Goal: Information Seeking & Learning: Learn about a topic

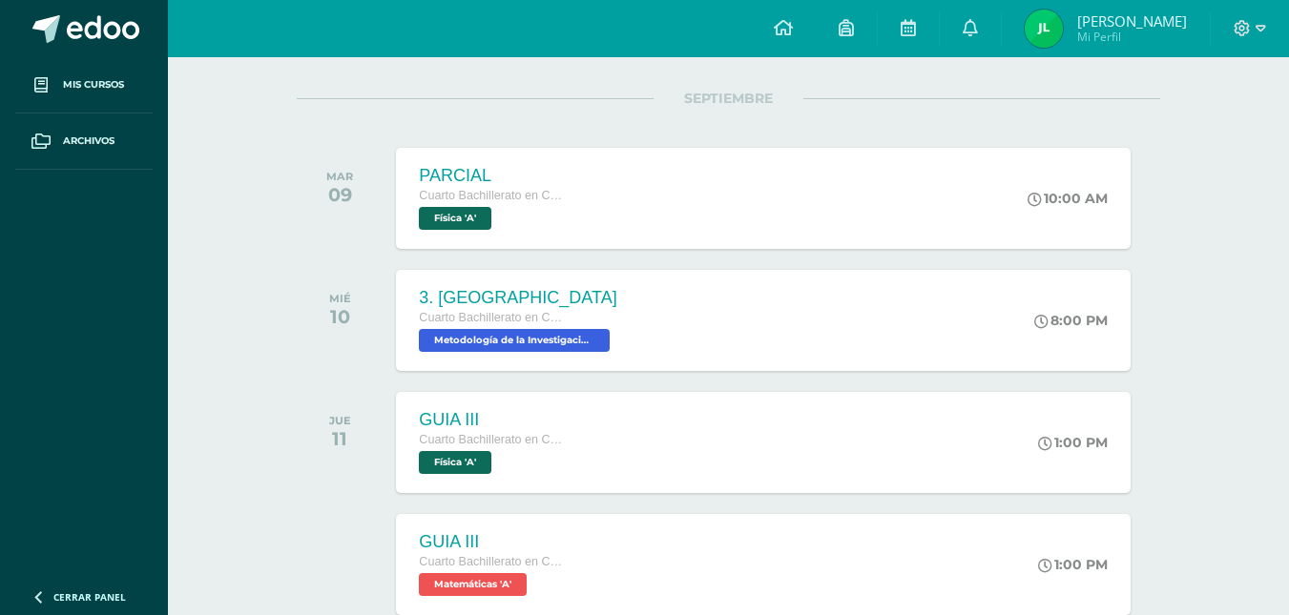
scroll to position [231, 0]
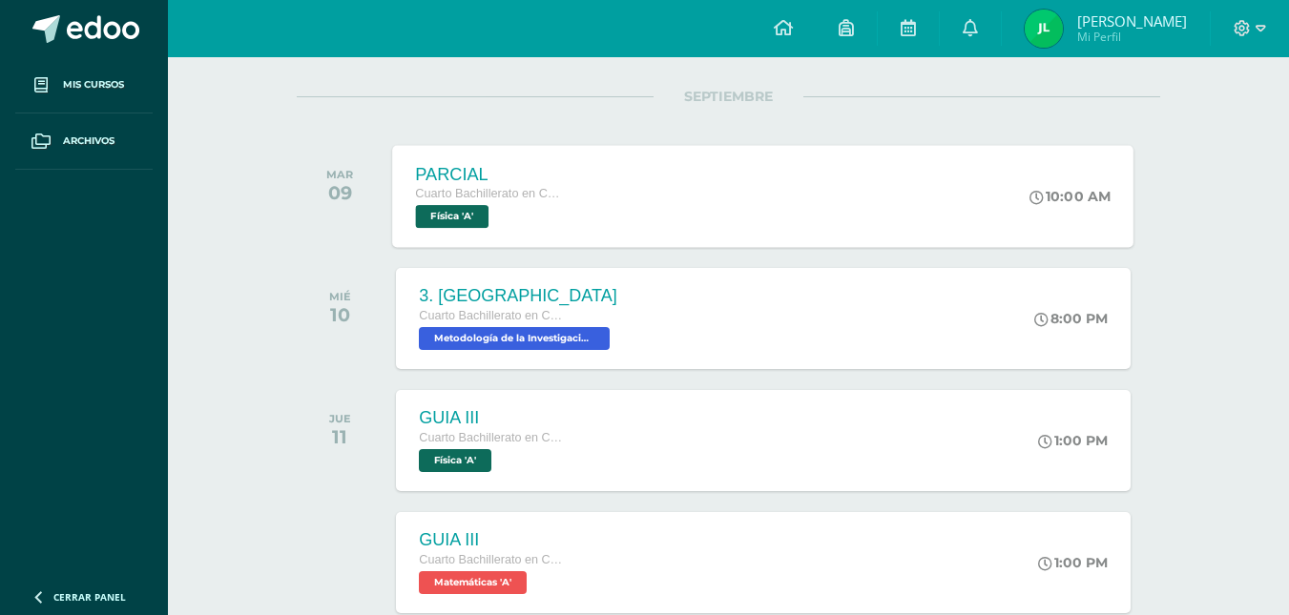
click at [631, 175] on div "PARCIAL Cuarto Bachillerato en Ciencias Biológicas [PERSON_NAME]. CCLL en Cienc…" at bounding box center [763, 196] width 741 height 102
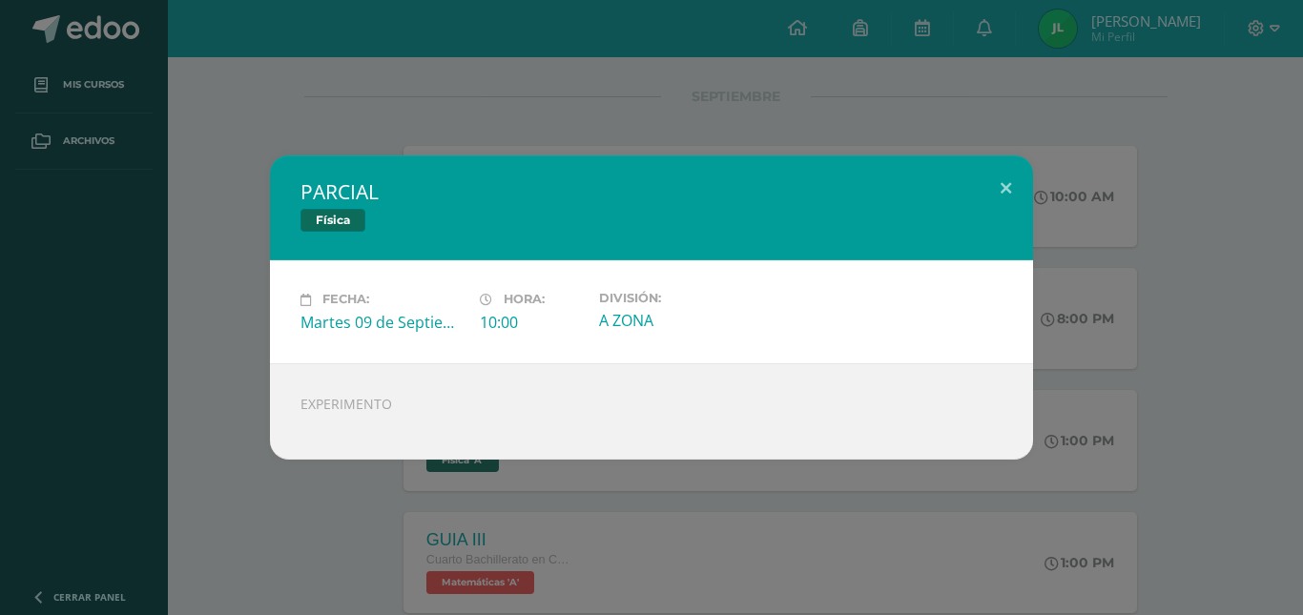
click at [384, 400] on div "EXPERIMENTO" at bounding box center [651, 412] width 763 height 96
click at [986, 188] on button at bounding box center [1006, 188] width 54 height 65
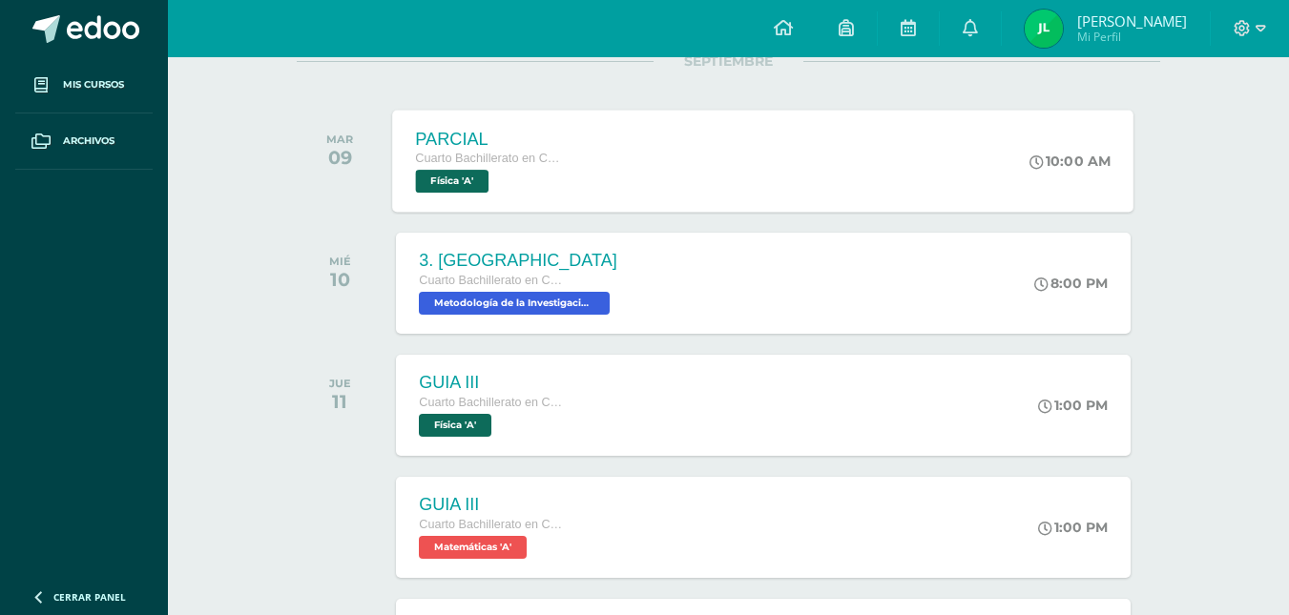
scroll to position [269, 0]
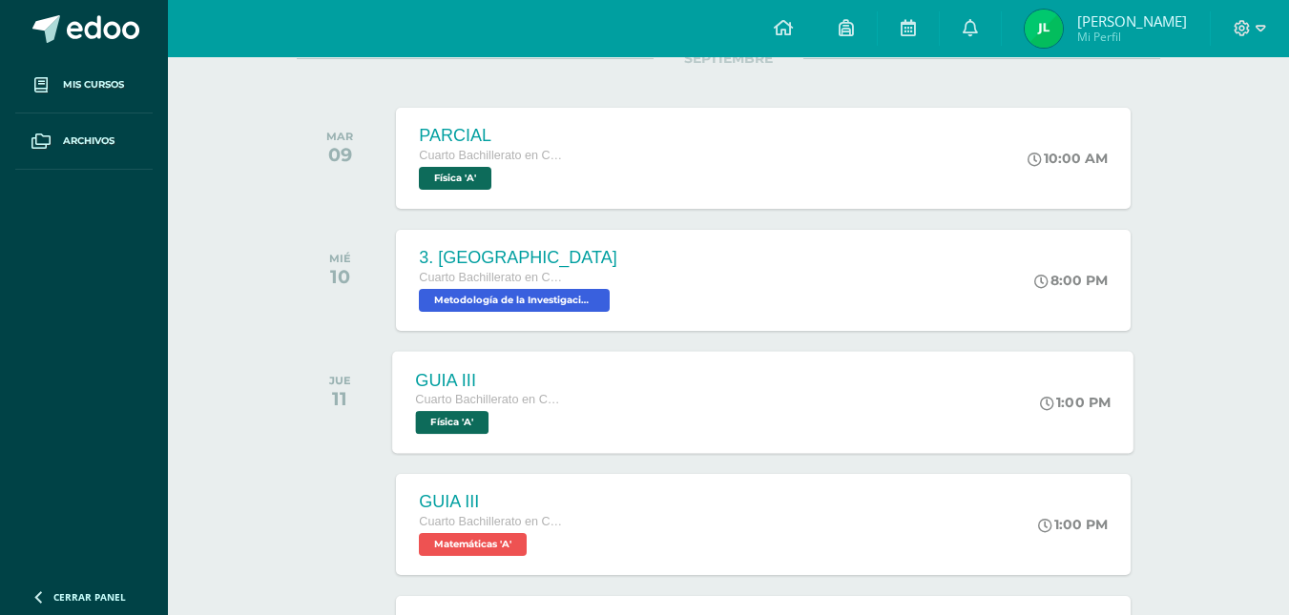
click at [687, 395] on div "GUIA III Cuarto Bachillerato en Ciencias Biológicas [PERSON_NAME]. CCLL en Cien…" at bounding box center [763, 402] width 741 height 102
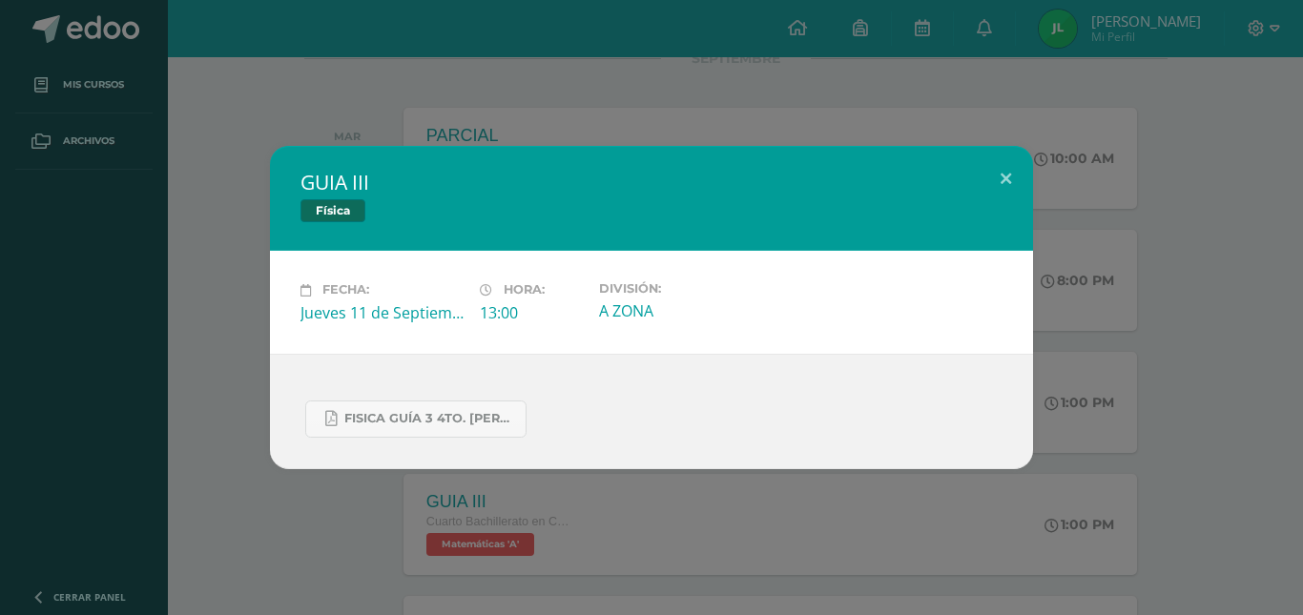
click at [476, 447] on div "FISICA GUÍA 3 4TO. [PERSON_NAME].docx.pdf" at bounding box center [651, 411] width 763 height 115
click at [489, 425] on span "FISICA GUÍA 3 4TO. [PERSON_NAME].docx.pdf" at bounding box center [430, 418] width 172 height 15
click at [498, 89] on div "GUIA III Física Fecha: [DATE] Hora: 13:00 División: A ZONA" at bounding box center [651, 307] width 1303 height 615
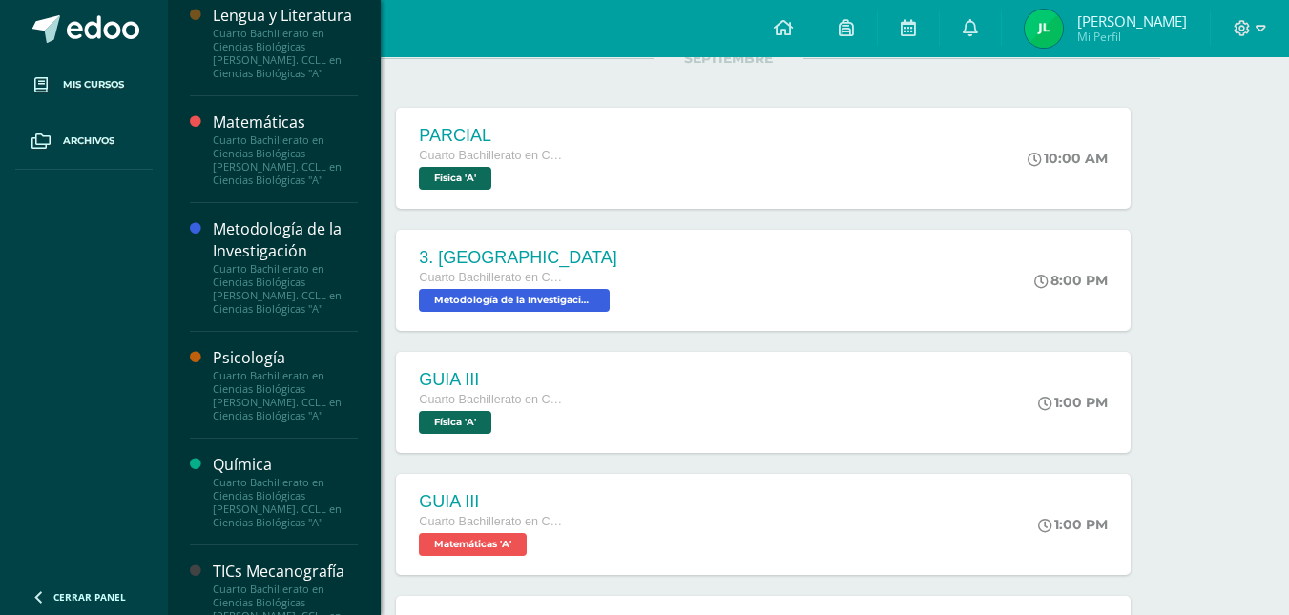
scroll to position [1299, 0]
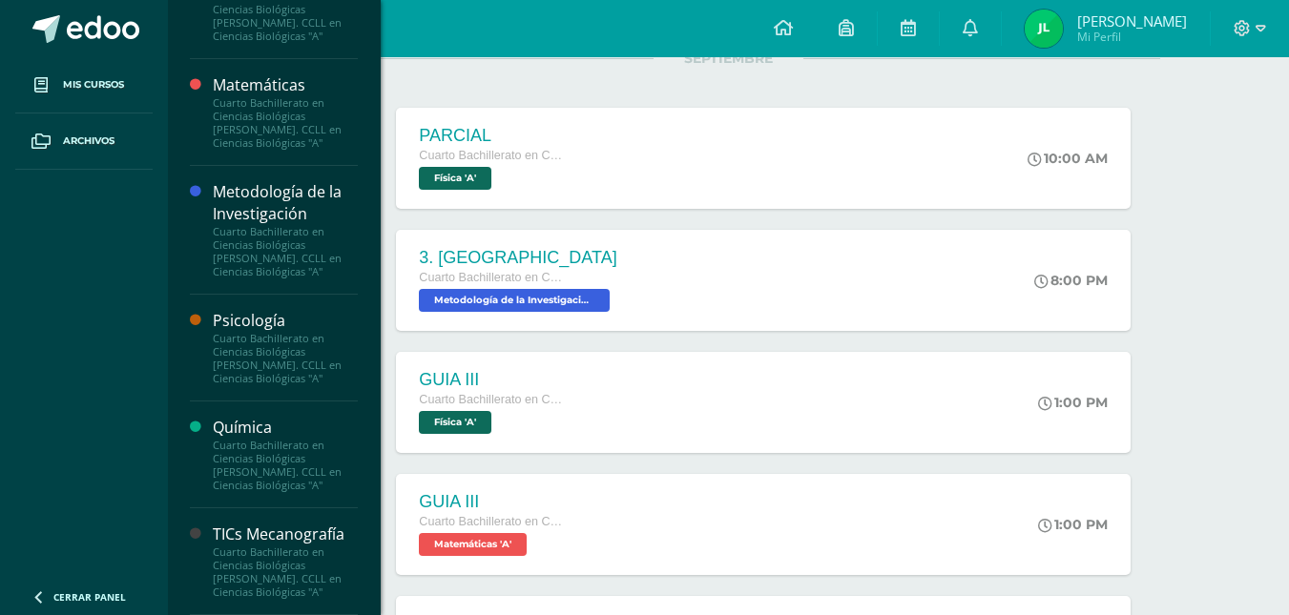
click at [289, 215] on div "Metodología de la Investigación" at bounding box center [285, 203] width 145 height 44
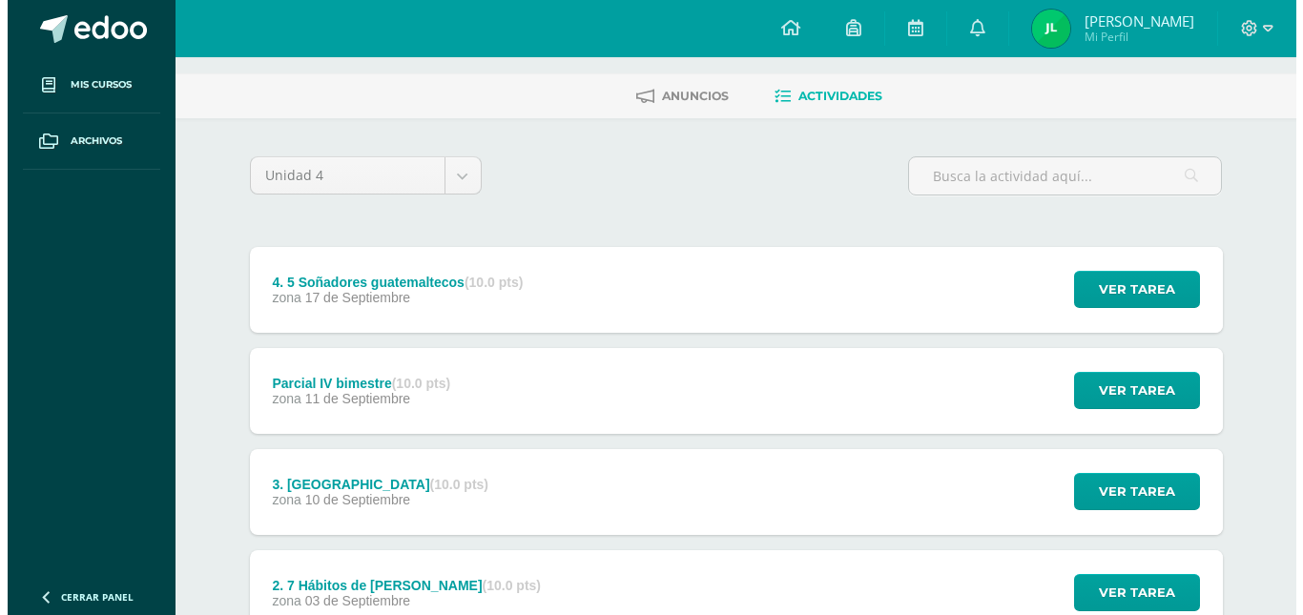
scroll to position [90, 0]
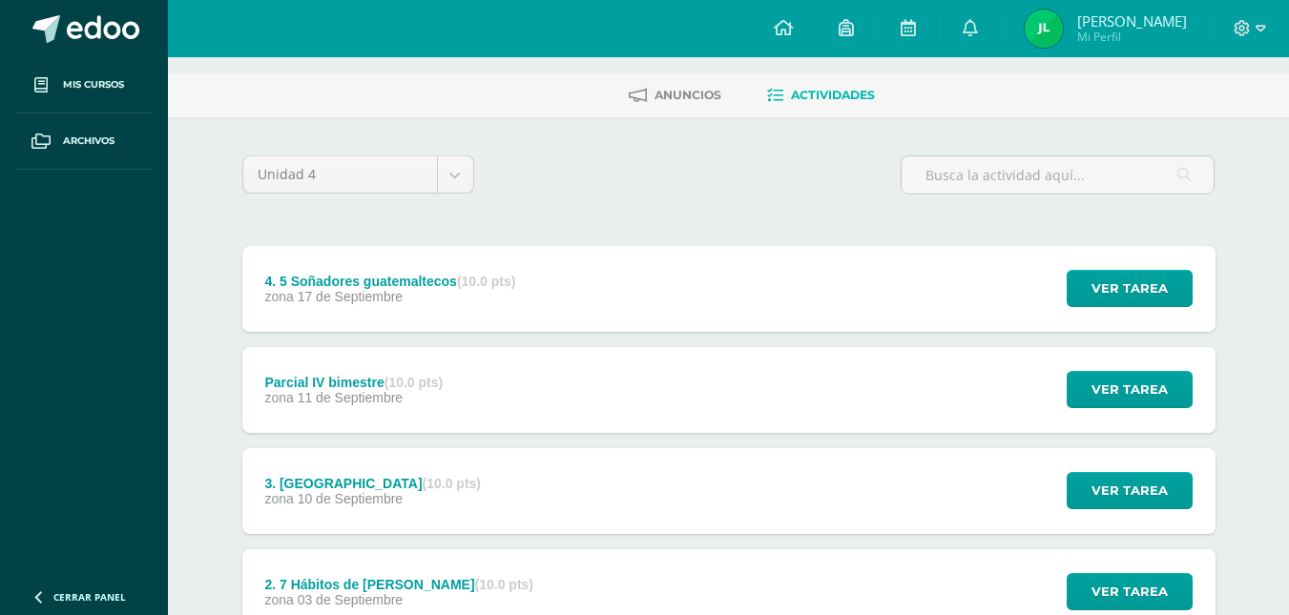
click at [620, 355] on div "Parcial IV bimestre (10.0 pts) zona 11 de Septiembre Ver tarea Parcial IV bimes…" at bounding box center [728, 390] width 973 height 86
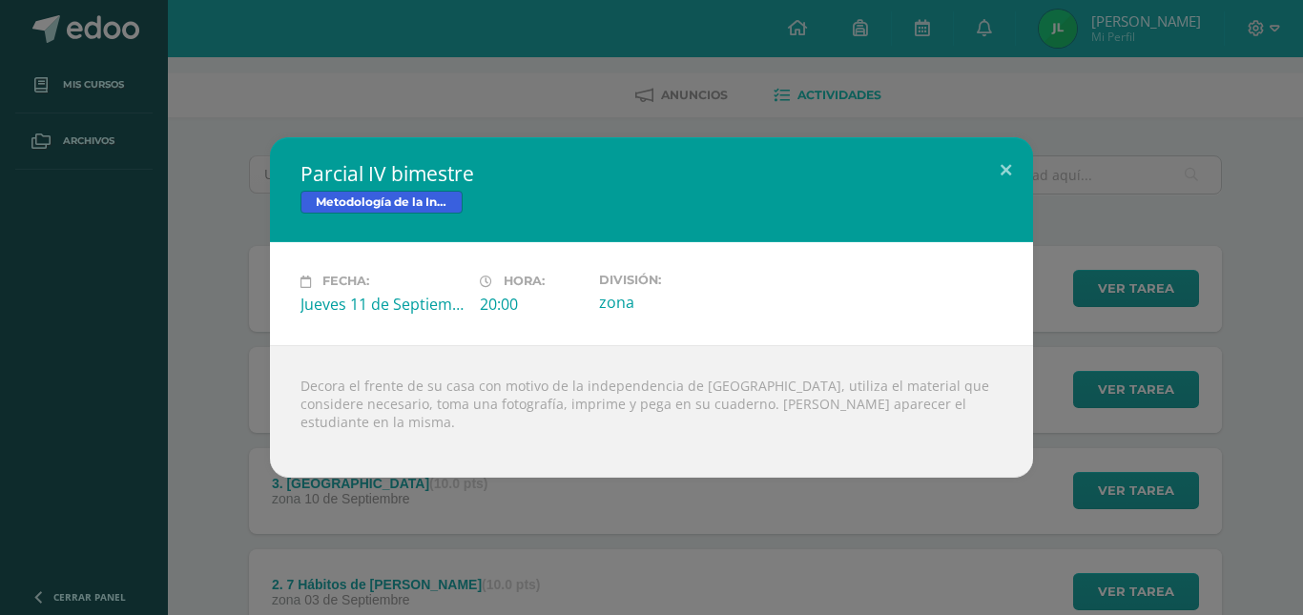
click at [513, 493] on div "Parcial IV bimestre Metodología de la Investigación Fecha: Jueves 11 de Septiem…" at bounding box center [651, 307] width 1303 height 615
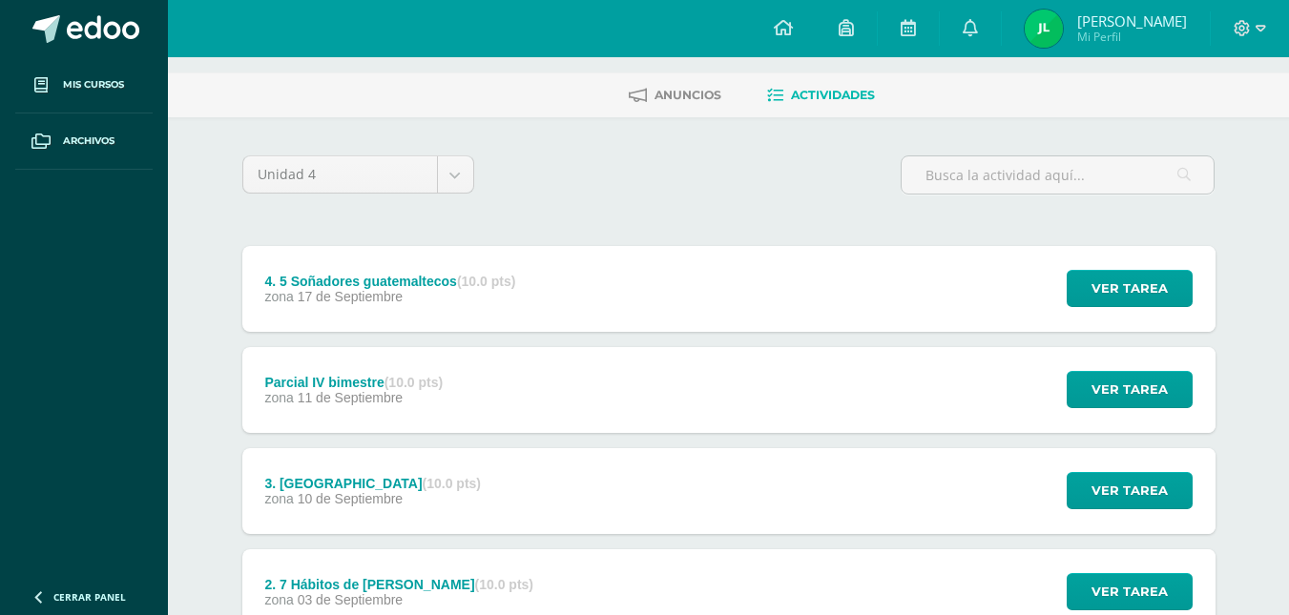
click at [525, 478] on div "3. Nawal (10.0 pts) zona 10 de Septiembre Ver tarea 3. Nawal Metodología de la …" at bounding box center [728, 491] width 973 height 86
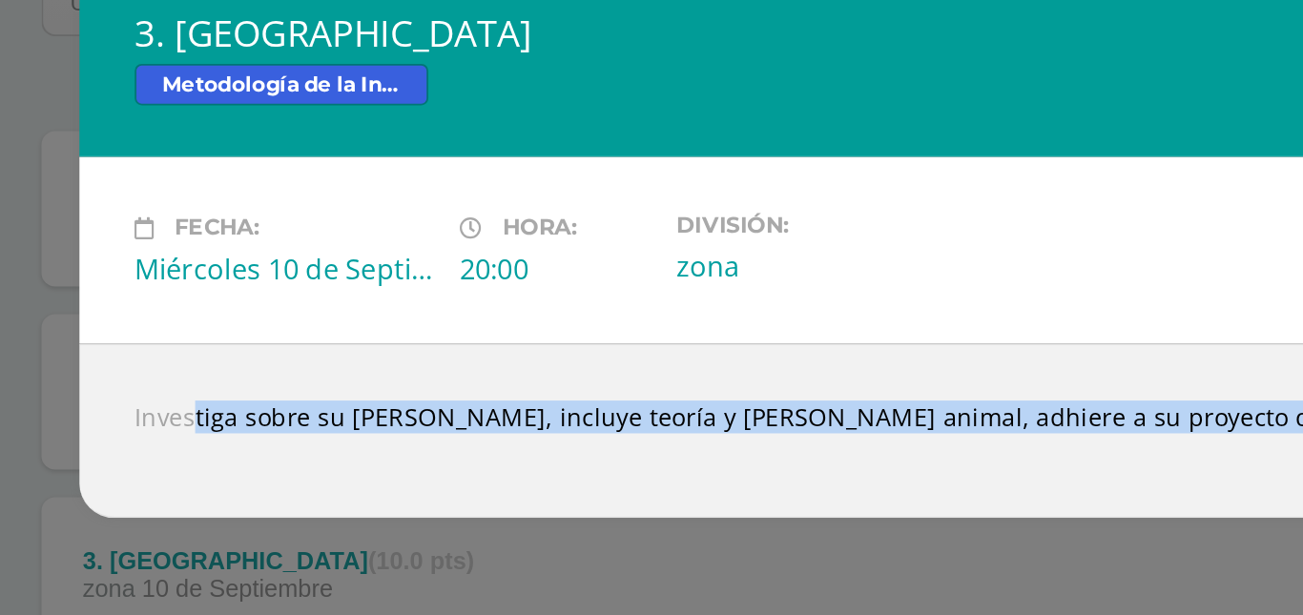
drag, startPoint x: 848, startPoint y: 412, endPoint x: 284, endPoint y: 387, distance: 564.4
click at [284, 387] on div "Investiga sobre su nawal, incluye teoría y nawal animal, adhiere a su proyecto …" at bounding box center [651, 412] width 763 height 96
copy body "Investiga sobre su nawal, incluye teoría y nawal animal, adhiere a su proyecto …"
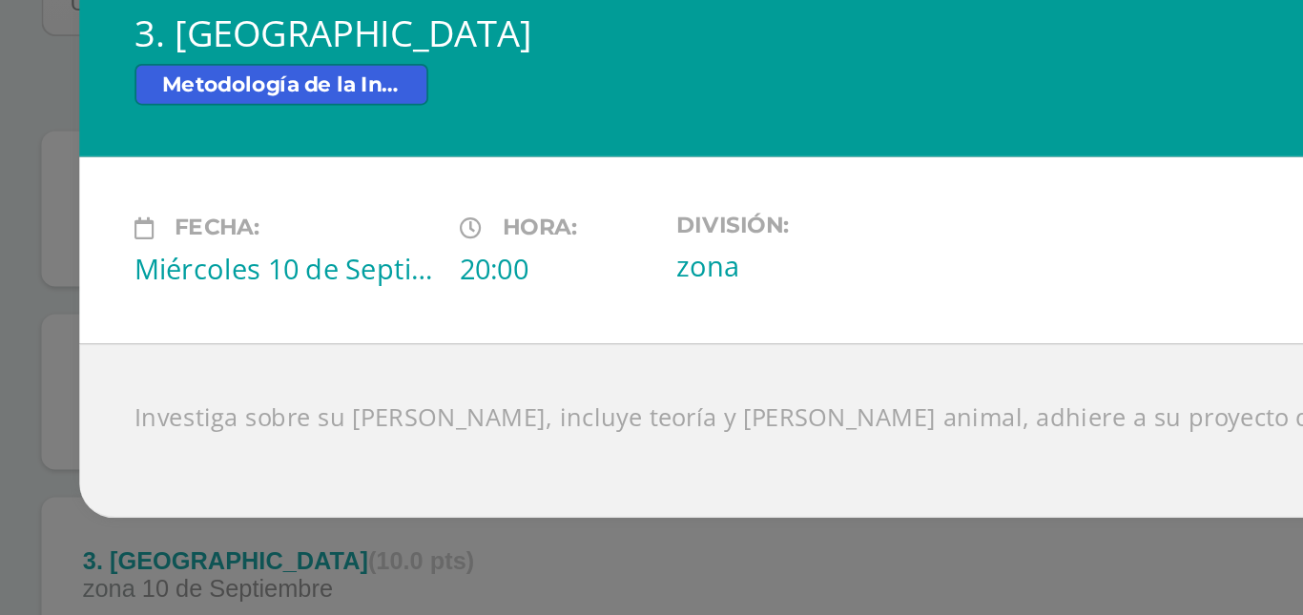
click at [227, 247] on div "3. Nawal Metodología de la Investigación Fecha: Miércoles 10 de Septiembre Hora…" at bounding box center [652, 307] width 1288 height 303
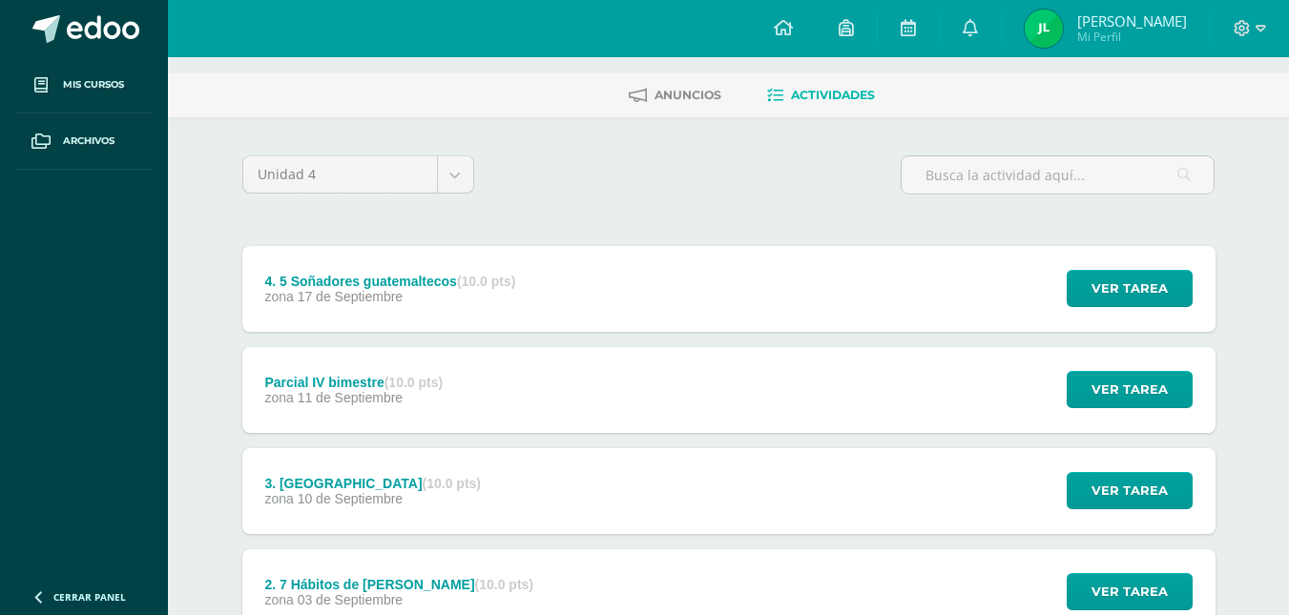
click at [355, 254] on div "4. 5 Soñadores guatemaltecos (10.0 pts) zona 17 de Septiembre" at bounding box center [390, 289] width 297 height 86
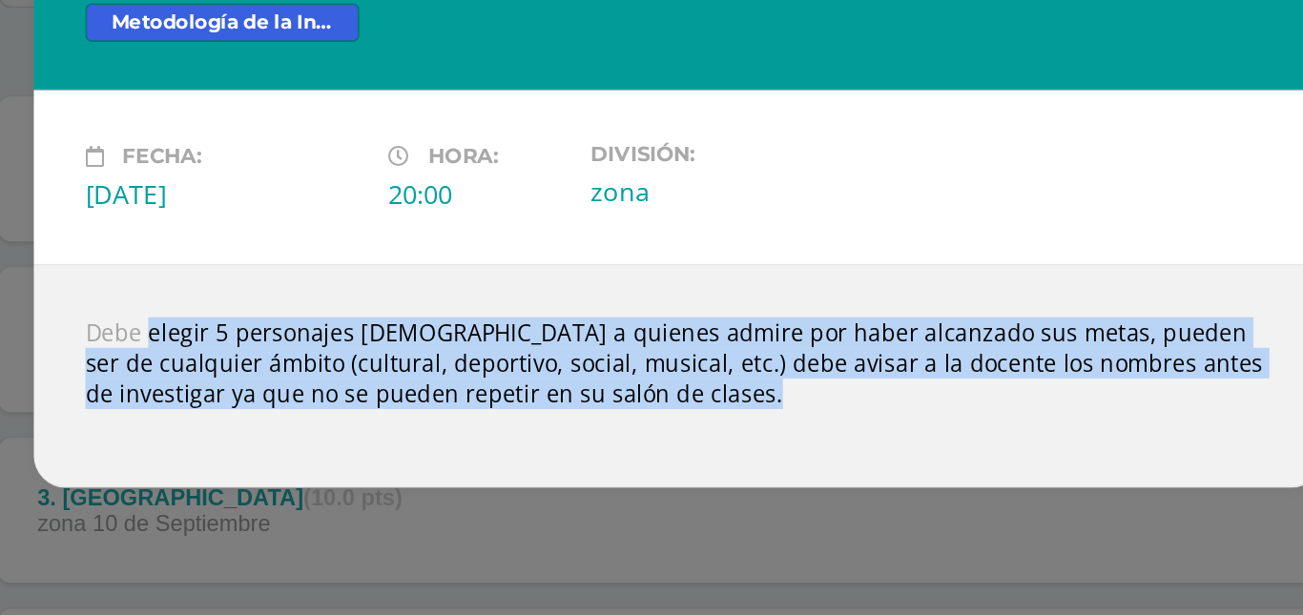
drag, startPoint x: 696, startPoint y: 439, endPoint x: 299, endPoint y: 372, distance: 402.5
click at [299, 372] on div "Debe elegir 5 personajes guatemaltecos a quienes admire por haber alcanzado sus…" at bounding box center [651, 411] width 763 height 133
copy body "Debe elegir 5 personajes guatemaltecos a quienes admire por haber alcanzado sus…"
click at [606, 476] on div "Debe elegir 5 personajes guatemaltecos a quienes admire por haber alcanzado sus…" at bounding box center [651, 411] width 763 height 133
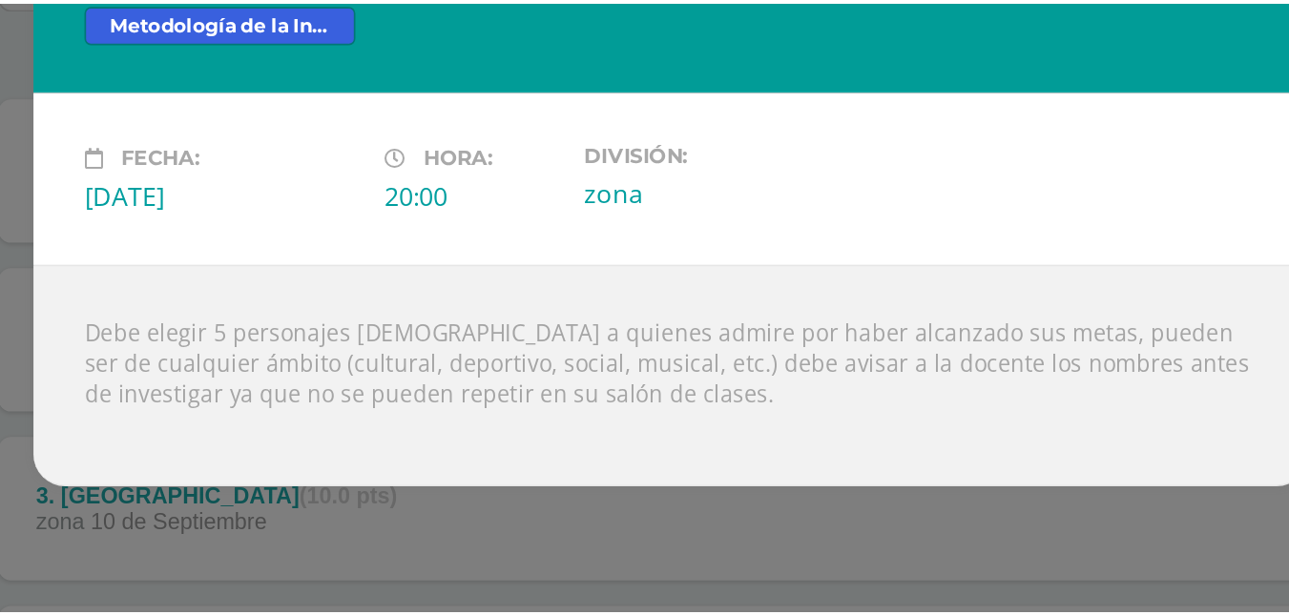
scroll to position [89, 0]
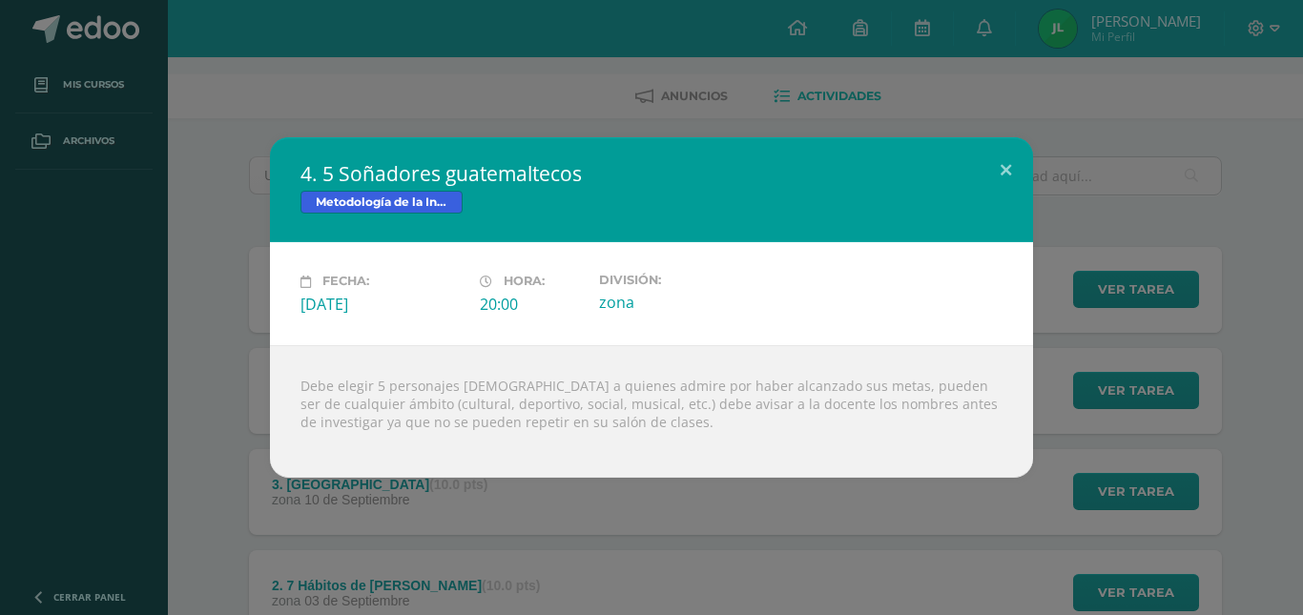
click at [234, 261] on div "4. 5 Soñadores guatemaltecos Metodología de la Investigación Fecha: Miércoles 1…" at bounding box center [652, 307] width 1288 height 340
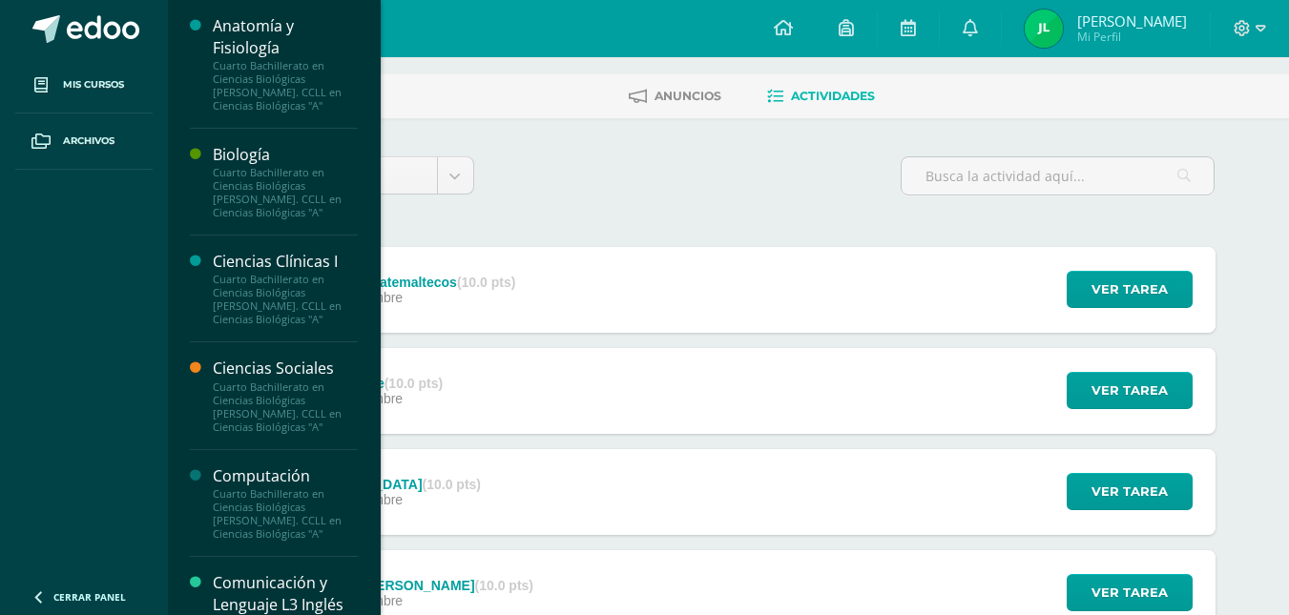
scroll to position [0, 0]
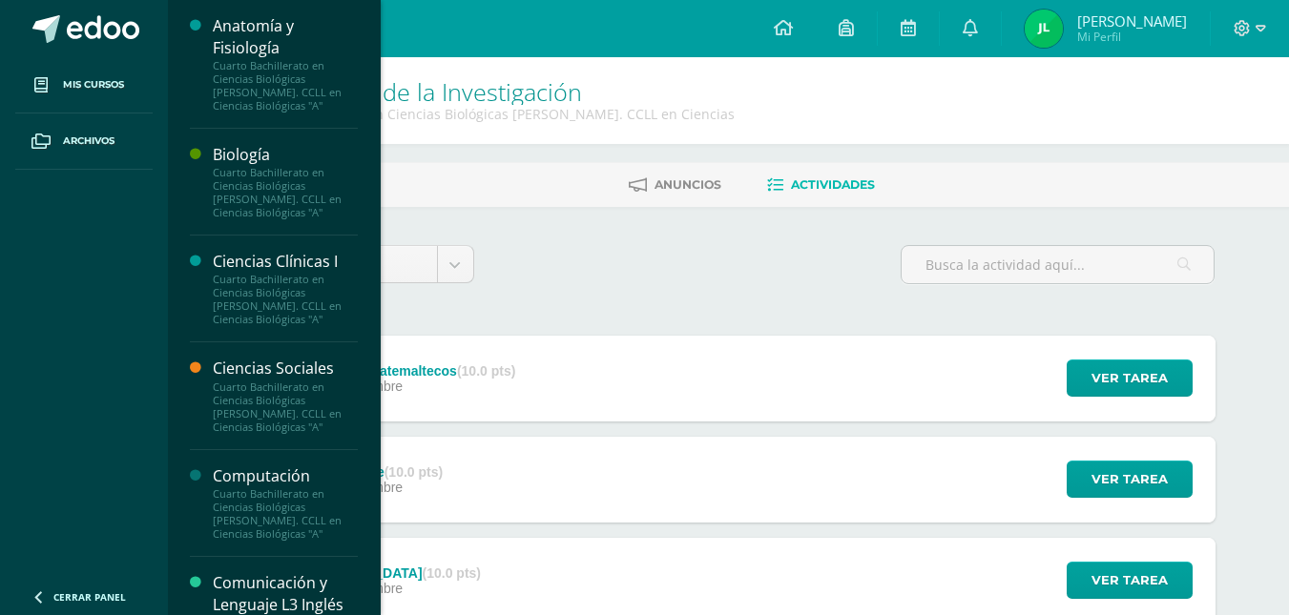
click at [283, 415] on div "Cuarto Bachillerato en Ciencias Biológicas [PERSON_NAME]. CCLL en Ciencias Biol…" at bounding box center [285, 407] width 145 height 53
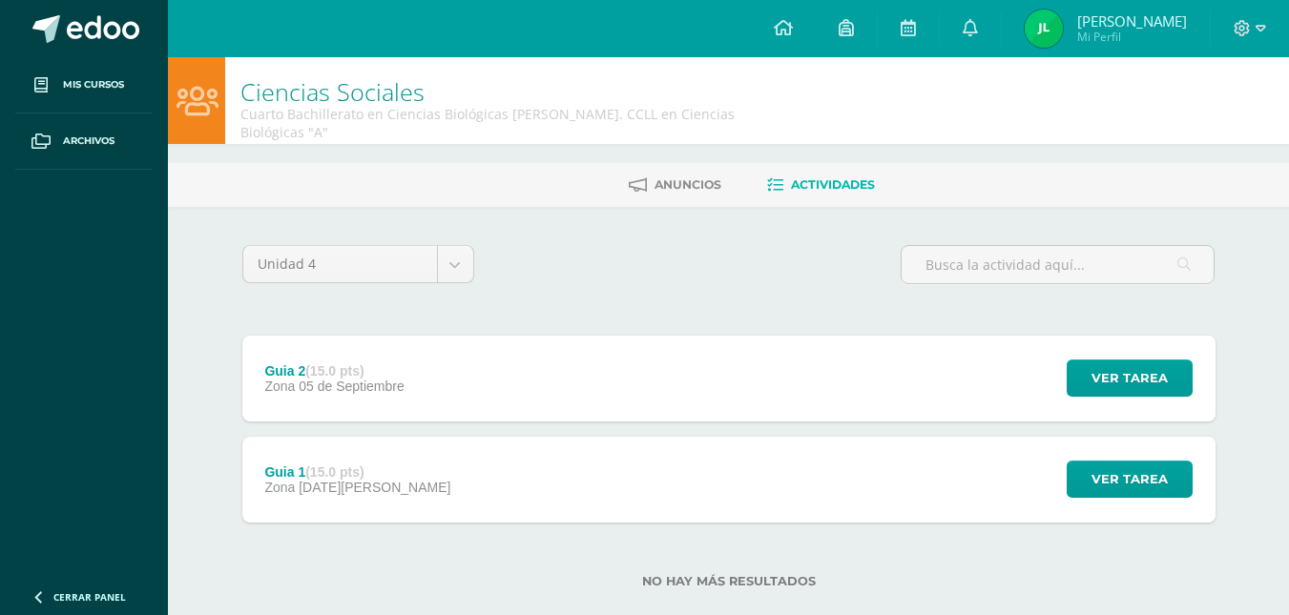
scroll to position [16, 0]
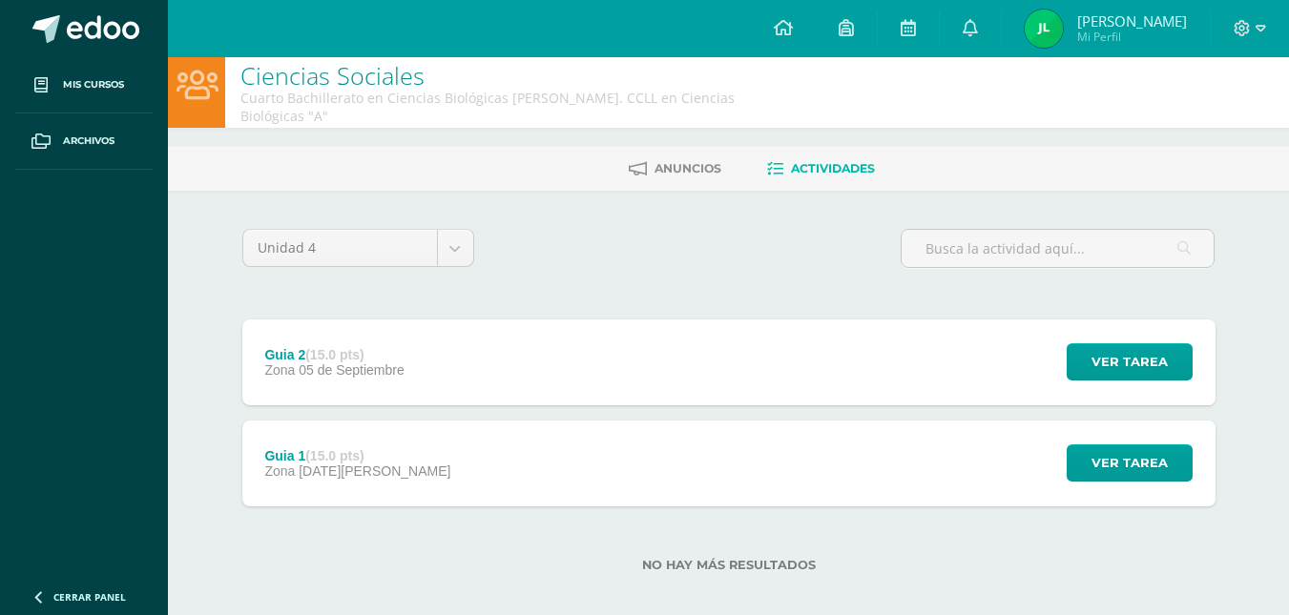
click at [363, 347] on strong "(15.0 pts)" at bounding box center [334, 354] width 58 height 15
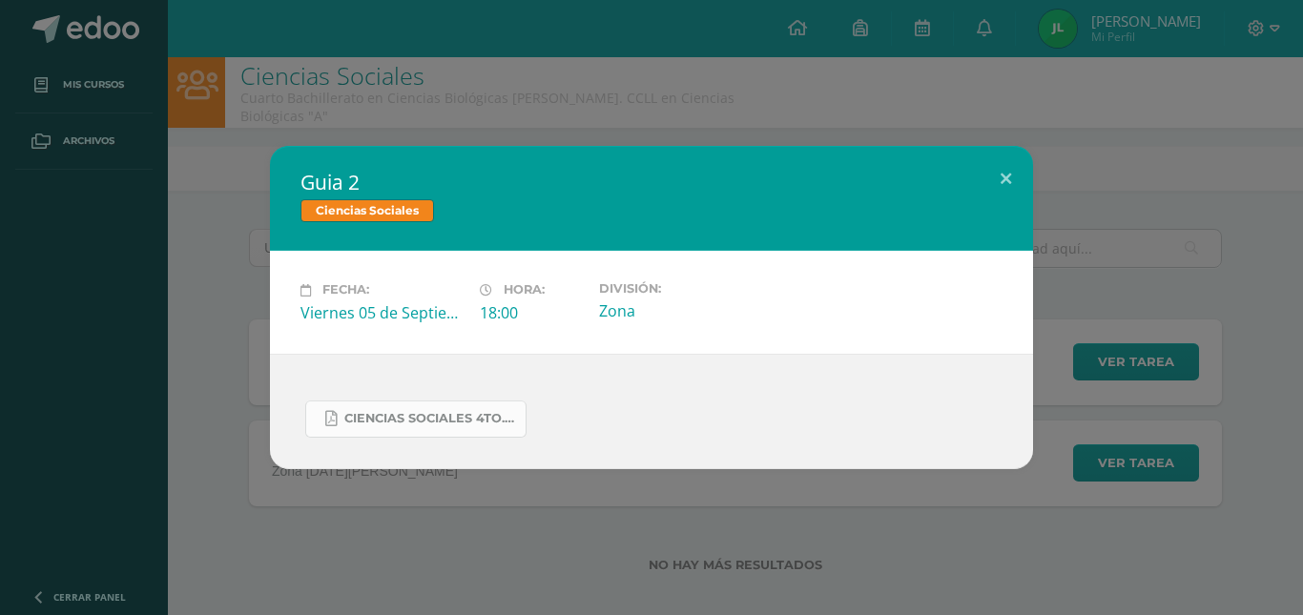
click at [458, 437] on link "Ciencias Sociales 4to..docx.pdf" at bounding box center [415, 419] width 221 height 37
click at [219, 151] on div "Guia 2 Ciencias Sociales Fecha: Viernes 05 de Septiembre Hora: 18:00 División: …" at bounding box center [652, 307] width 1288 height 322
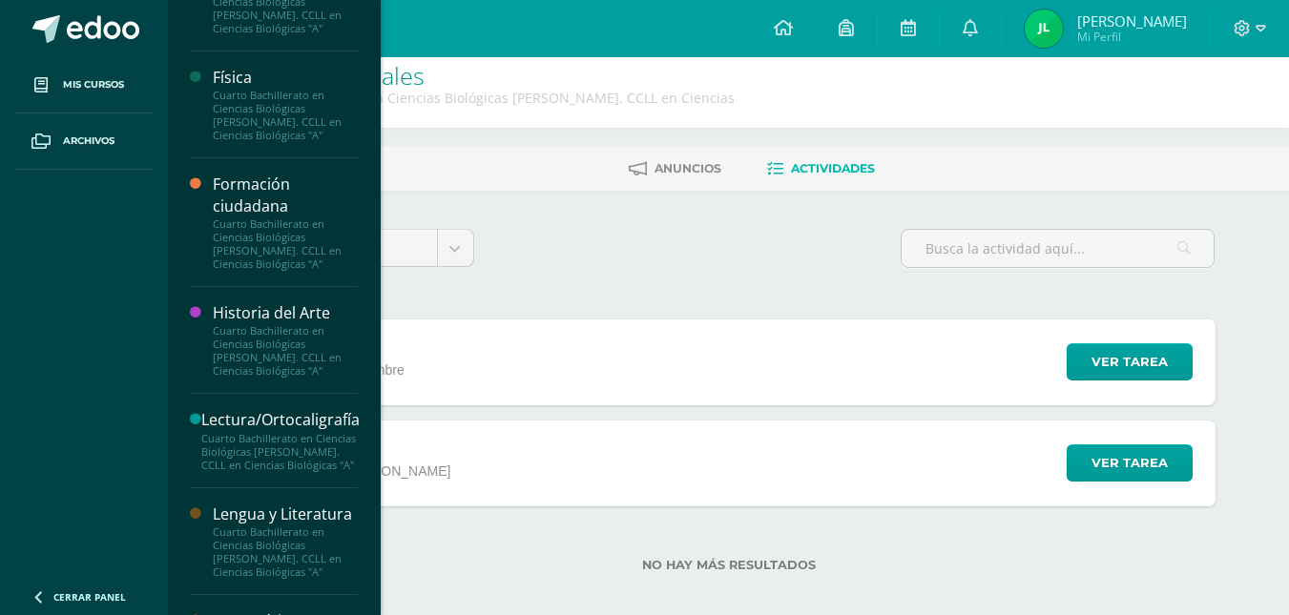
scroll to position [744, 0]
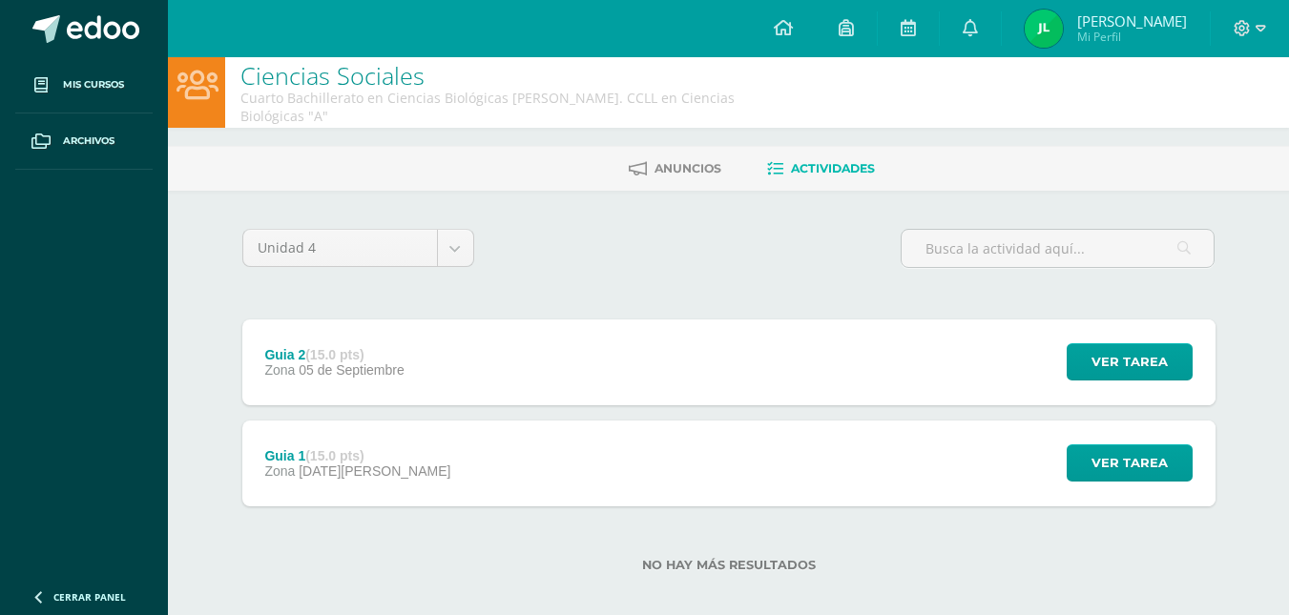
click at [433, 255] on div "Unidad 4 Unidad 1 Unidad 2 Unidad 3 Unidad 4" at bounding box center [358, 256] width 247 height 54
